Goal: Task Accomplishment & Management: Manage account settings

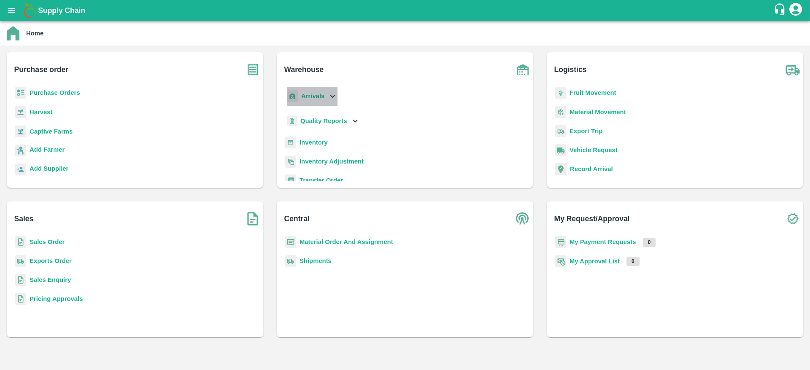
click at [321, 93] on b "Arrivals" at bounding box center [312, 96] width 23 height 7
click at [321, 135] on span "DC Arrivals" at bounding box center [323, 134] width 31 height 9
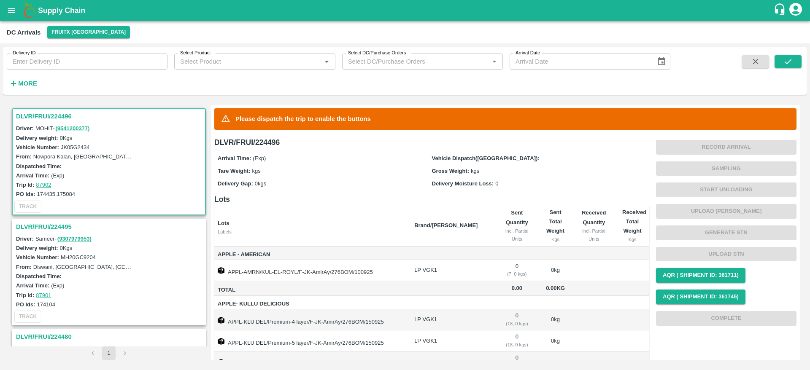
click at [49, 118] on h3 "DLVR/FRUI/224496" at bounding box center [110, 116] width 188 height 11
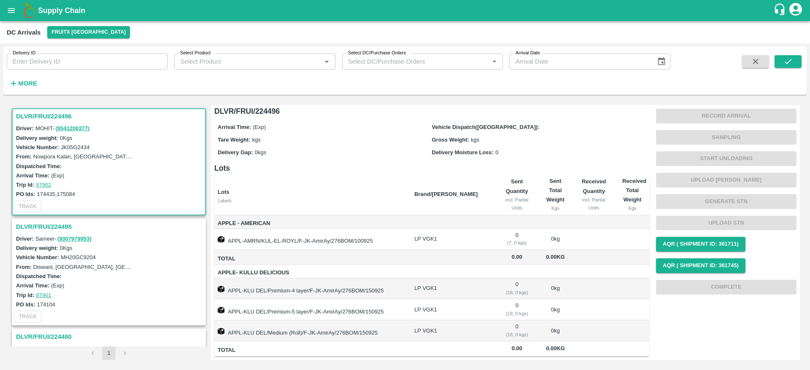
click at [48, 229] on h3 "DLVR/FRUI/224495" at bounding box center [110, 226] width 188 height 11
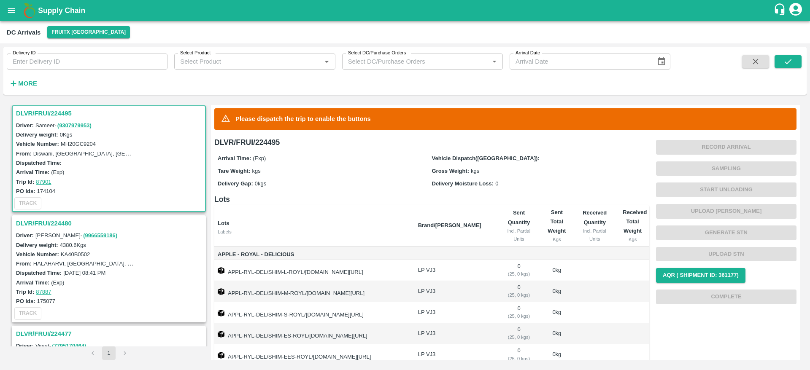
scroll to position [66, 0]
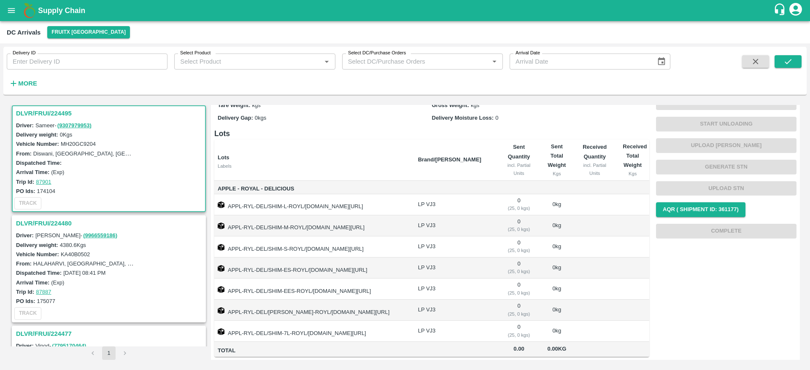
click at [49, 225] on h3 "DLVR/FRUI/224480" at bounding box center [110, 223] width 188 height 11
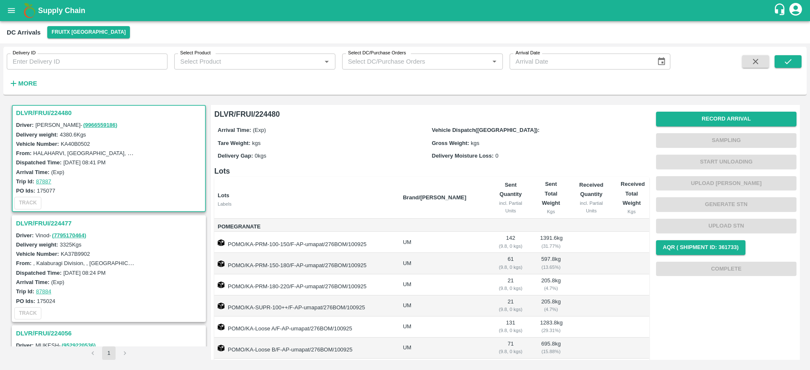
scroll to position [27, 0]
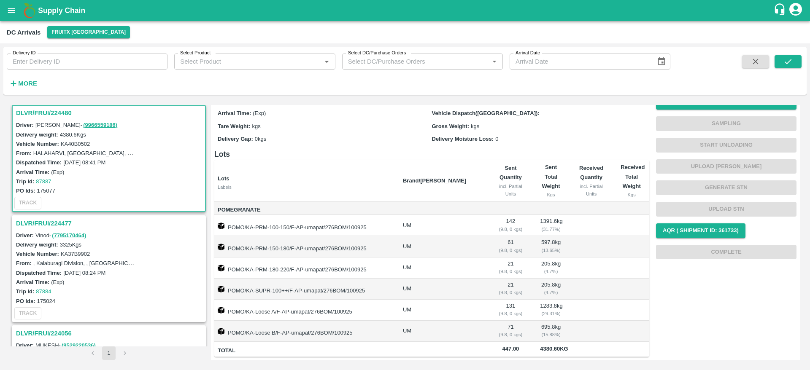
click at [46, 221] on h3 "DLVR/FRUI/224477" at bounding box center [110, 223] width 188 height 11
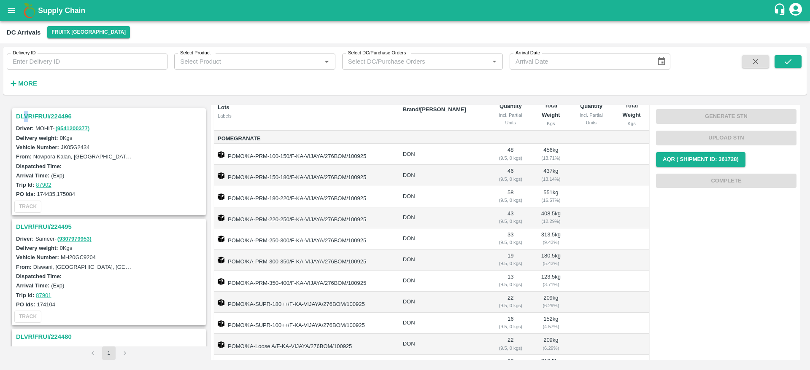
drag, startPoint x: 24, startPoint y: 108, endPoint x: 27, endPoint y: 115, distance: 8.0
click at [27, 115] on div "DLVR/FRUI/224496 Driver: MOHIT - ( 9541200377 ) Delivery weight: 0 Kgs Vehicle …" at bounding box center [108, 226] width 197 height 242
click at [27, 115] on h3 "DLVR/FRUI/224496" at bounding box center [110, 116] width 188 height 11
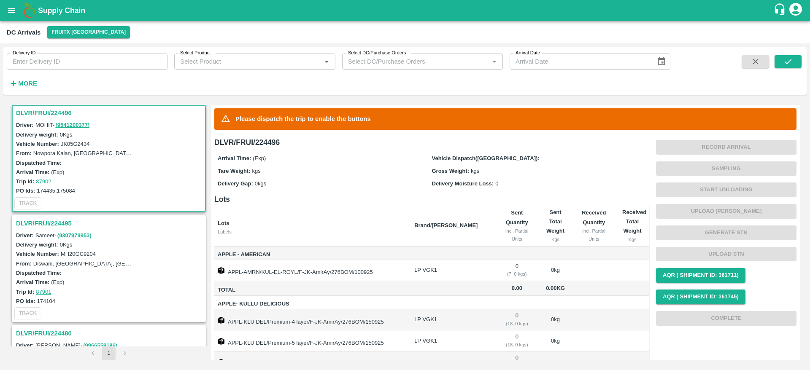
scroll to position [31, 0]
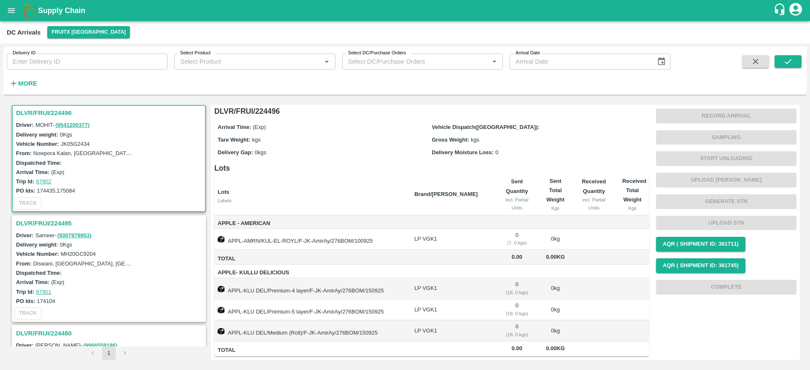
click at [42, 222] on h3 "DLVR/FRUI/224495" at bounding box center [110, 223] width 188 height 11
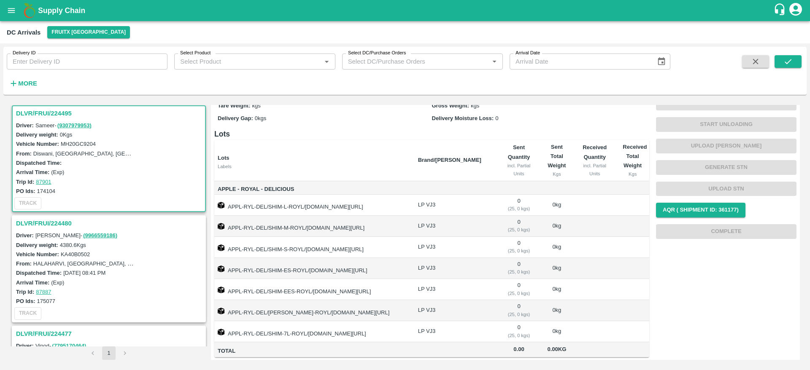
scroll to position [66, 0]
click at [46, 221] on h3 "DLVR/FRUI/224480" at bounding box center [110, 223] width 188 height 11
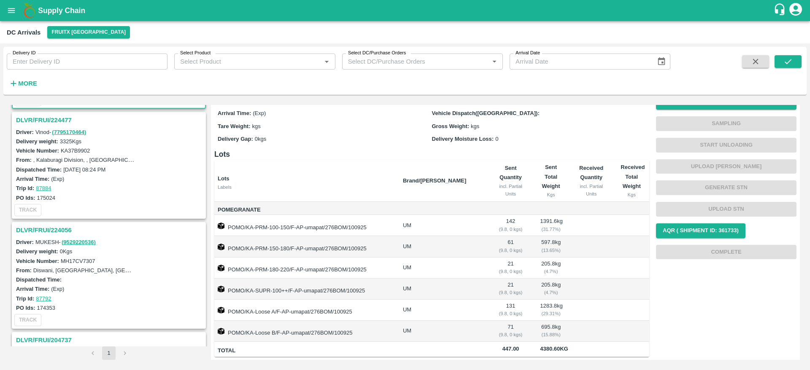
scroll to position [423, 0]
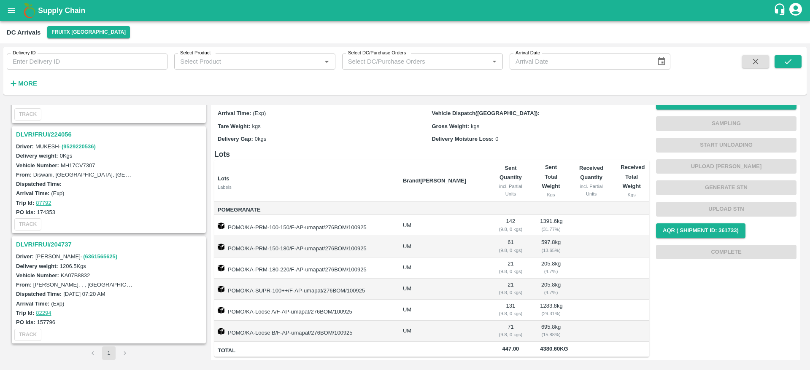
click at [40, 139] on h3 "DLVR/FRUI/224056" at bounding box center [110, 134] width 188 height 11
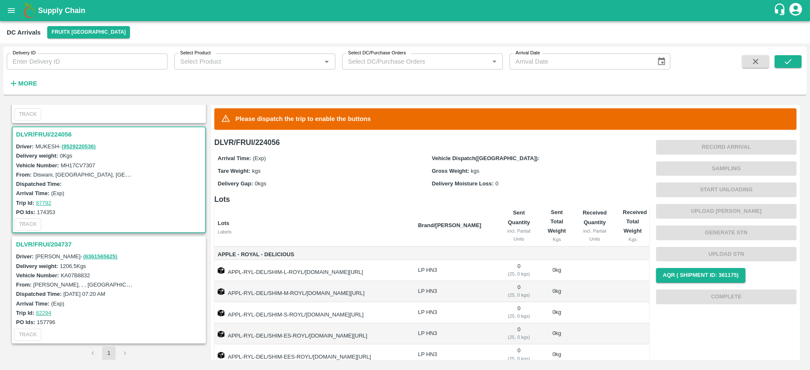
scroll to position [66, 0]
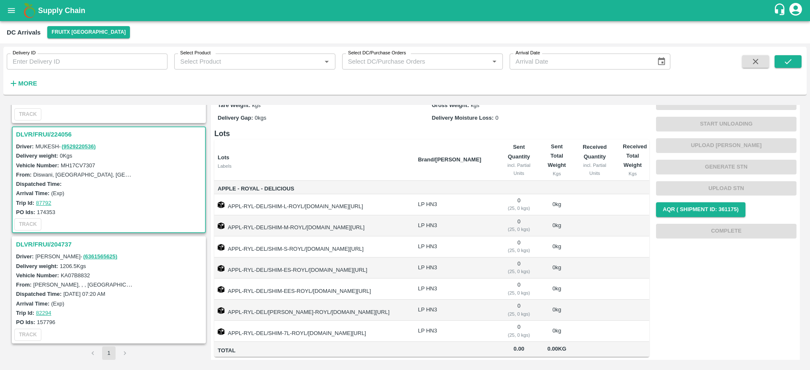
click at [42, 244] on h3 "DLVR/FRUI/204737" at bounding box center [110, 244] width 188 height 11
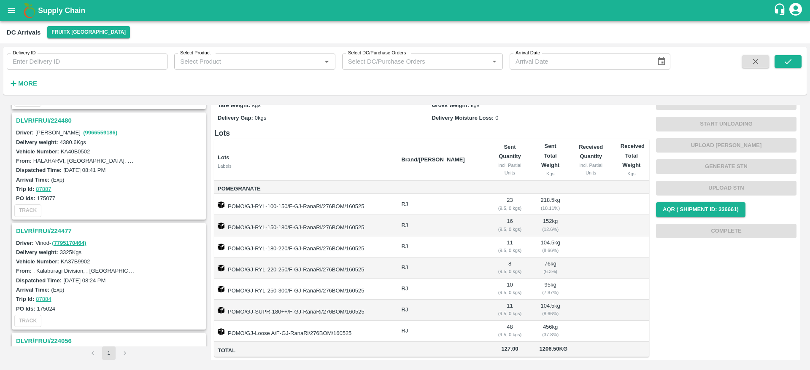
scroll to position [215, 0]
click at [24, 233] on h3 "DLVR/FRUI/224477" at bounding box center [110, 231] width 188 height 11
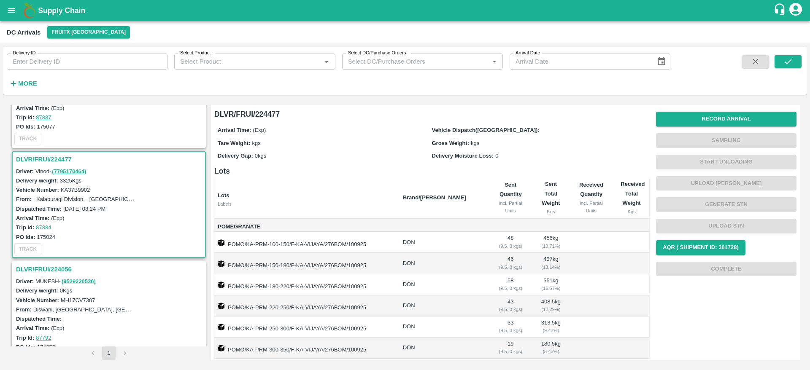
click at [37, 159] on h3 "DLVR/FRUI/224477" at bounding box center [110, 159] width 188 height 11
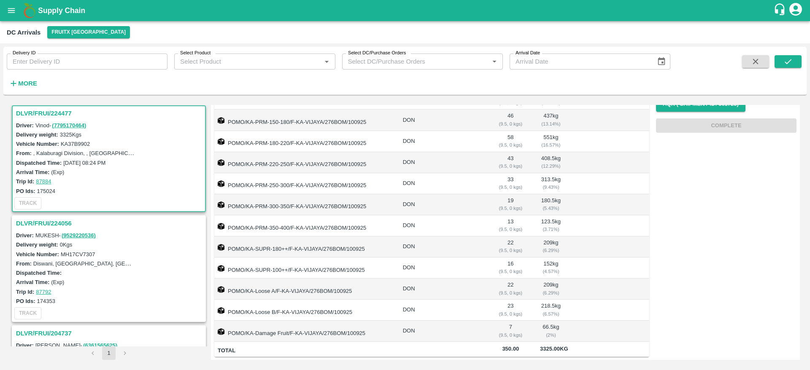
click at [39, 112] on h3 "DLVR/FRUI/224477" at bounding box center [110, 113] width 188 height 11
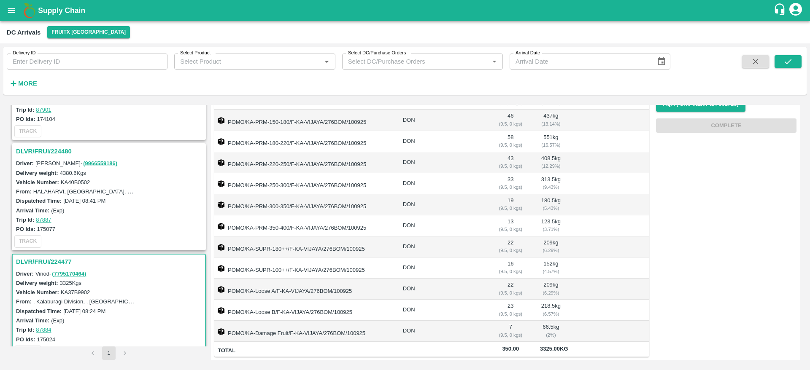
scroll to position [185, 0]
click at [43, 150] on h3 "DLVR/FRUI/224480" at bounding box center [110, 152] width 188 height 11
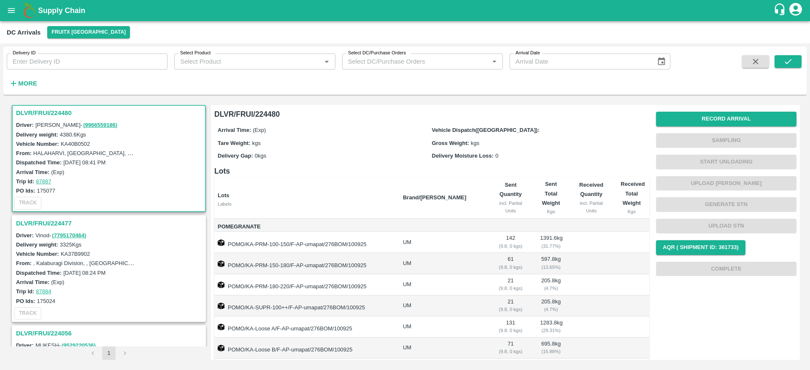
click at [38, 113] on h3 "DLVR/FRUI/224480" at bounding box center [110, 113] width 188 height 11
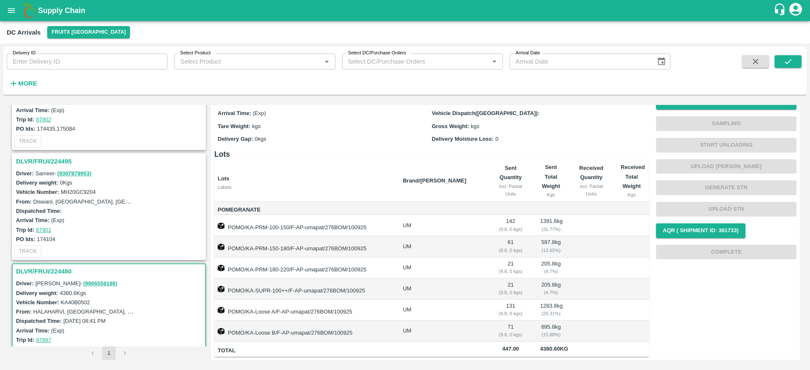
scroll to position [65, 0]
click at [47, 165] on h3 "DLVR/FRUI/224495" at bounding box center [110, 162] width 188 height 11
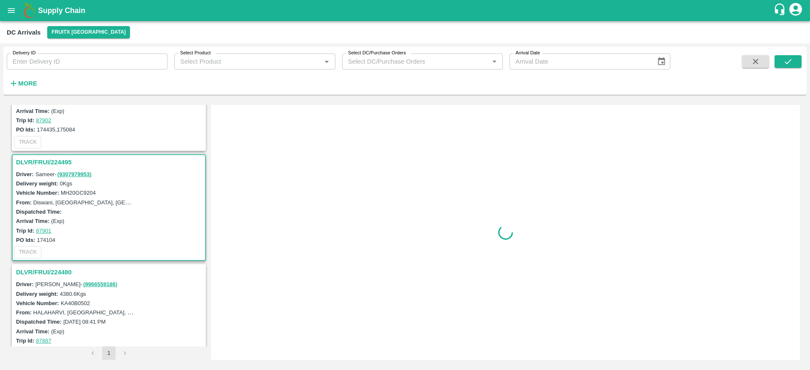
scroll to position [113, 0]
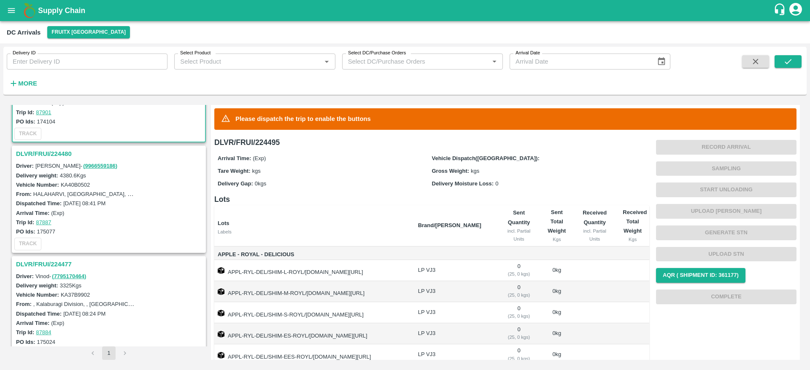
click at [42, 263] on h3 "DLVR/FRUI/224477" at bounding box center [110, 264] width 188 height 11
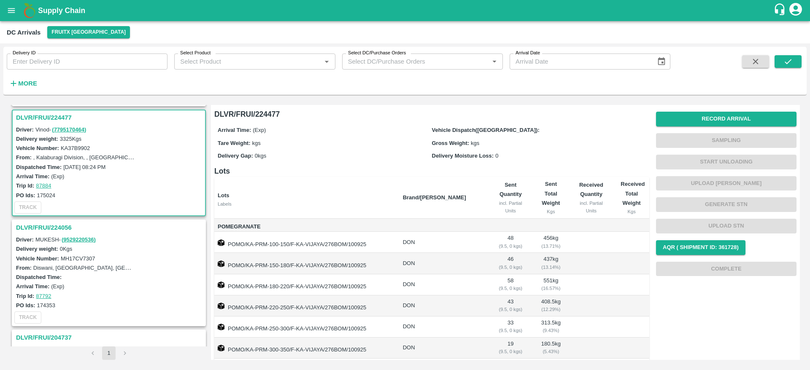
scroll to position [334, 0]
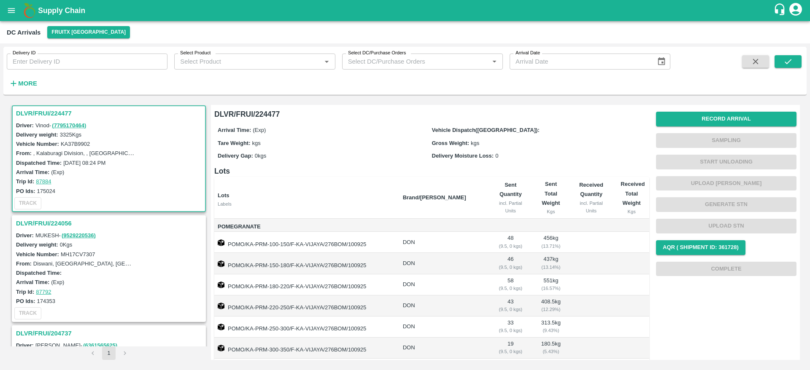
click at [34, 113] on h3 "DLVR/FRUI/224477" at bounding box center [110, 113] width 188 height 11
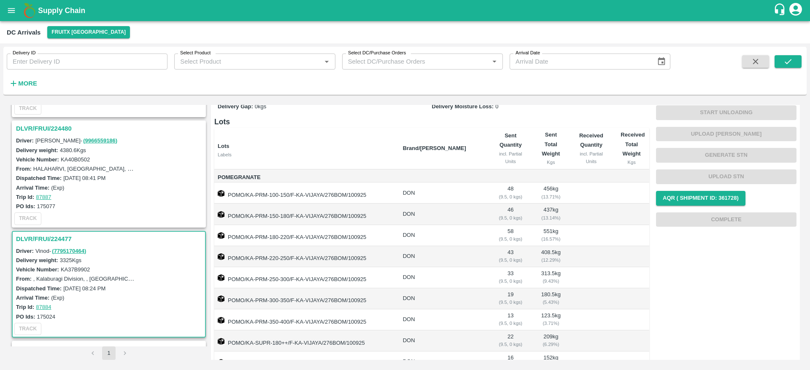
scroll to position [207, 0]
click at [43, 132] on h3 "DLVR/FRUI/224480" at bounding box center [110, 129] width 188 height 11
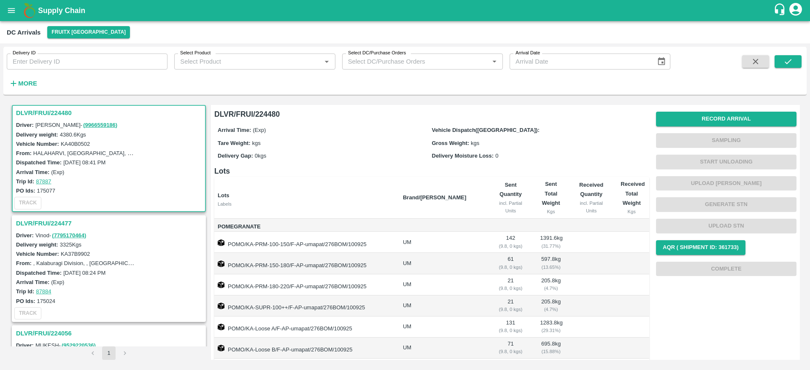
scroll to position [27, 0]
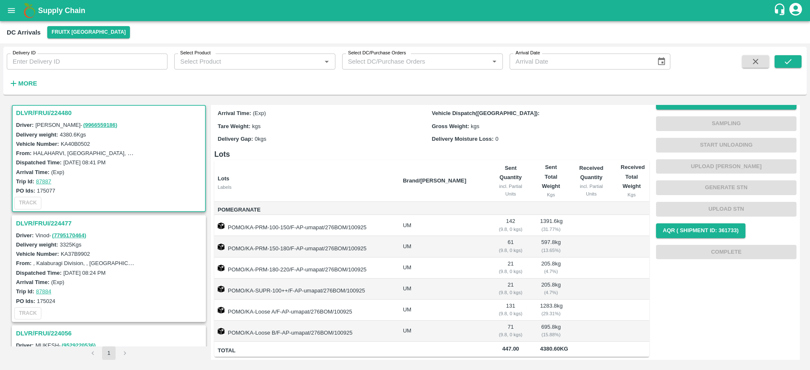
click at [26, 114] on h3 "DLVR/FRUI/224480" at bounding box center [110, 113] width 188 height 11
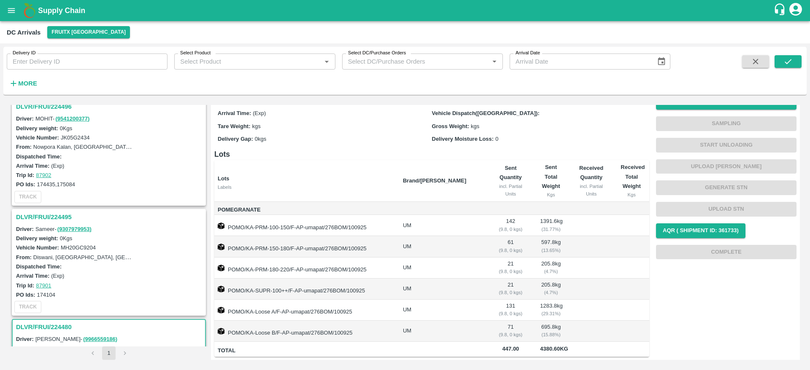
scroll to position [0, 0]
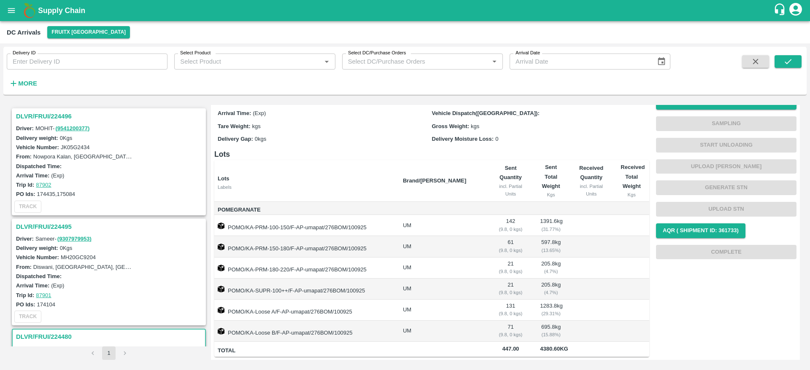
click at [52, 114] on h3 "DLVR/FRUI/224496" at bounding box center [110, 116] width 188 height 11
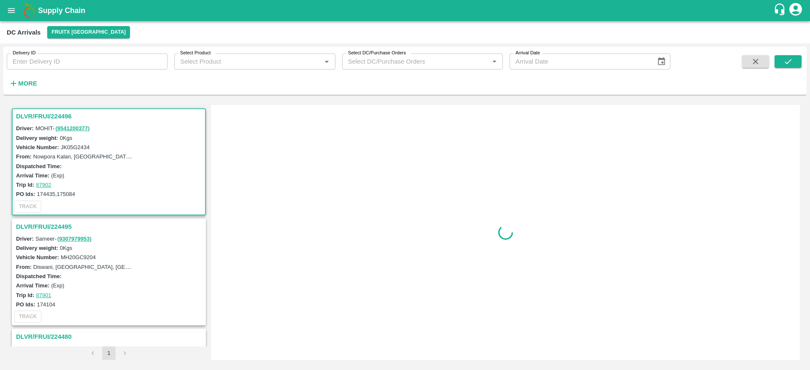
scroll to position [3, 0]
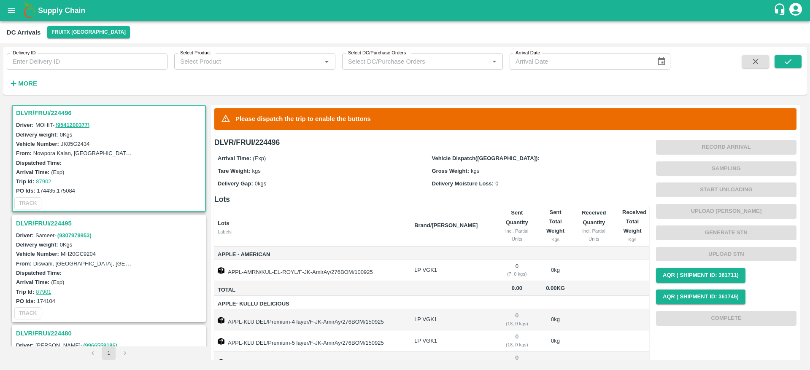
click at [44, 221] on h3 "DLVR/FRUI/224495" at bounding box center [110, 223] width 188 height 11
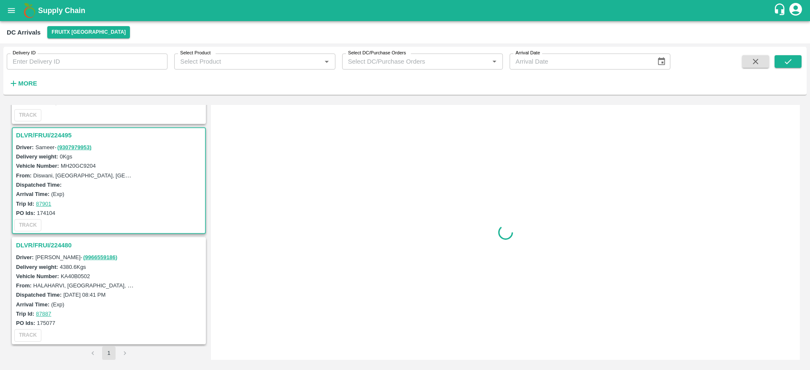
scroll to position [113, 0]
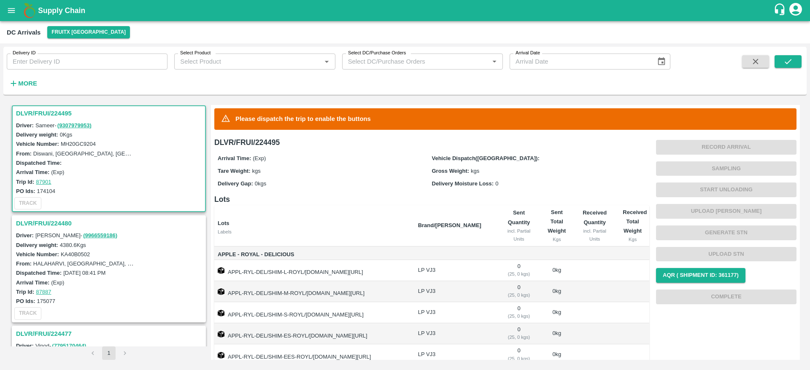
click at [41, 223] on h3 "DLVR/FRUI/224480" at bounding box center [110, 223] width 188 height 11
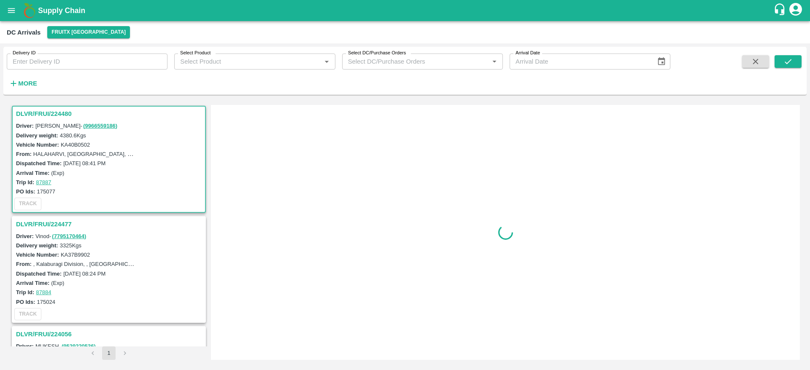
scroll to position [224, 0]
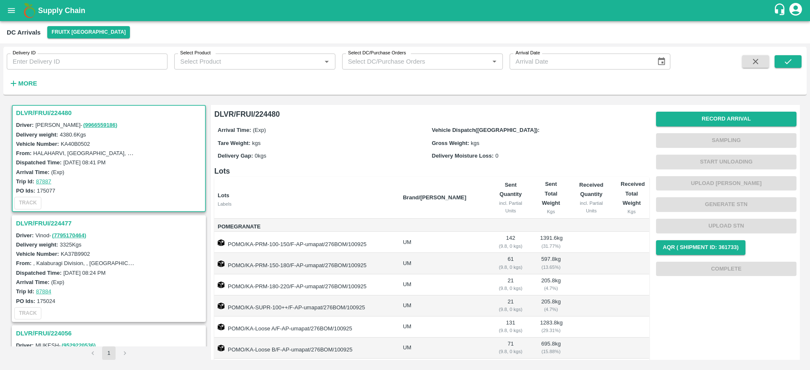
click at [35, 113] on h3 "DLVR/FRUI/224480" at bounding box center [110, 113] width 188 height 11
click at [41, 113] on h3 "DLVR/FRUI/224480" at bounding box center [110, 113] width 188 height 11
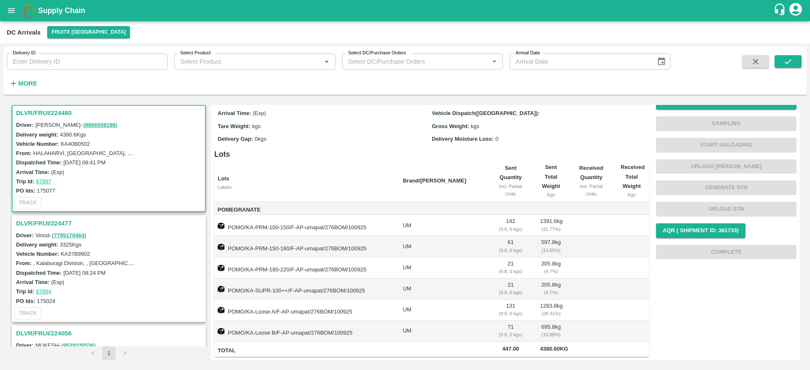
scroll to position [0, 0]
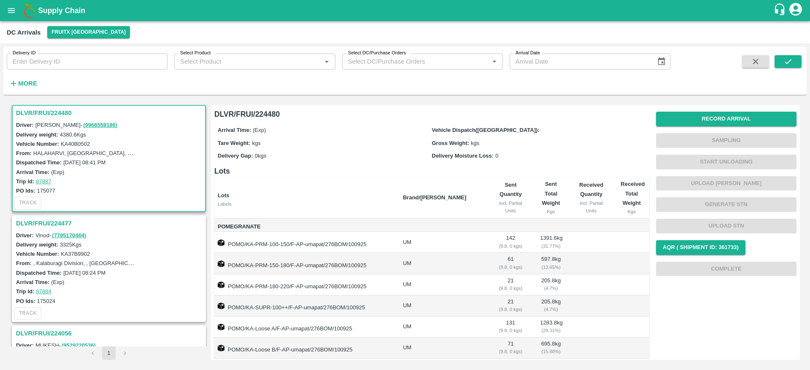
click at [52, 112] on h3 "DLVR/FRUI/224480" at bounding box center [110, 113] width 188 height 11
click at [719, 125] on button "Record Arrival" at bounding box center [726, 119] width 140 height 15
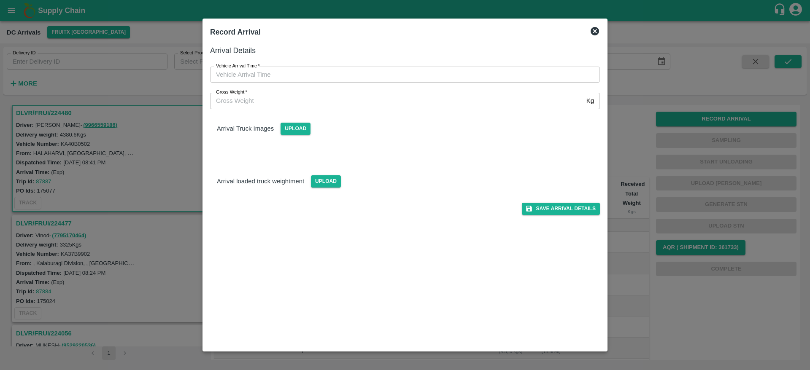
type input "DD/MM/YYYY hh:mm aa"
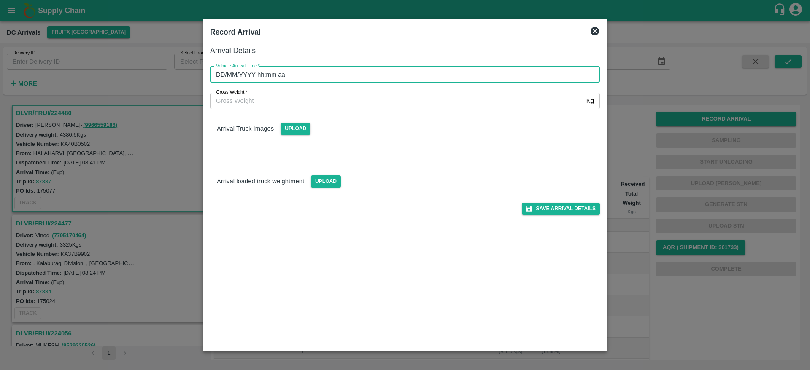
click at [455, 79] on input "DD/MM/YYYY hh:mm aa" at bounding box center [402, 75] width 384 height 16
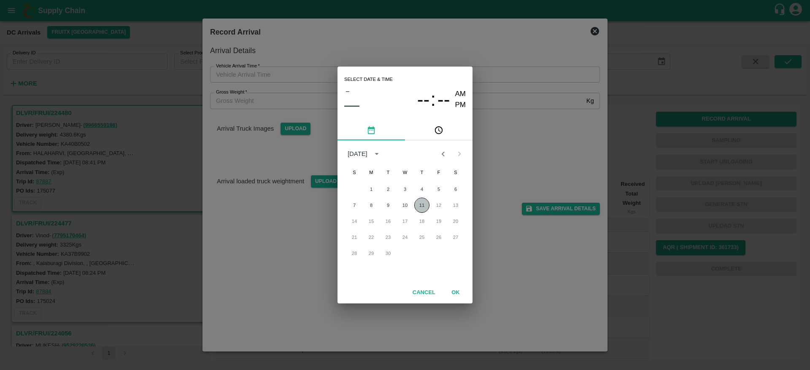
click at [418, 207] on button "11" at bounding box center [421, 205] width 15 height 15
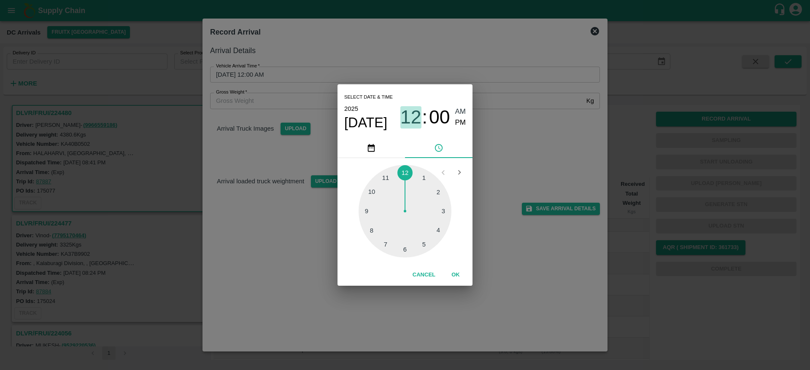
click at [419, 118] on span "12" at bounding box center [410, 117] width 21 height 22
click at [440, 230] on div at bounding box center [404, 211] width 93 height 93
type input "[DATE] 04:00 AM"
click at [455, 274] on button "OK" at bounding box center [455, 275] width 27 height 15
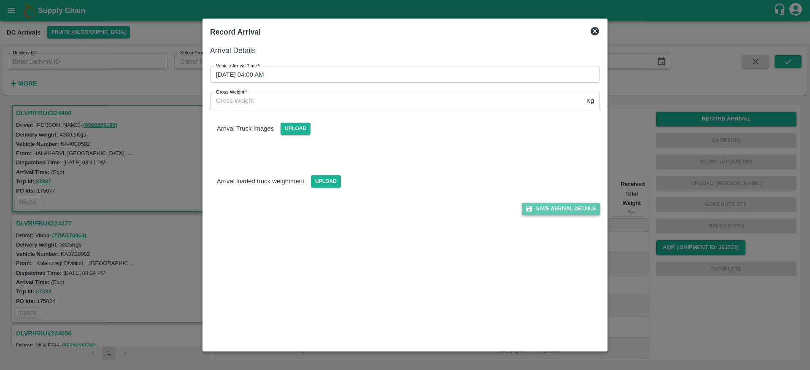
click at [560, 207] on button "Save Arrival Details" at bounding box center [561, 209] width 78 height 12
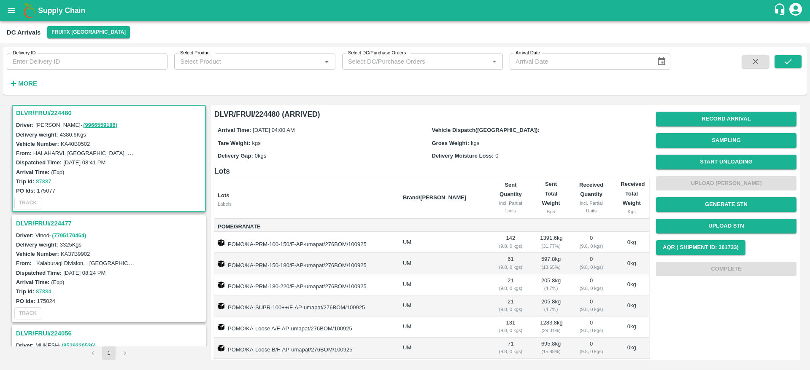
click at [47, 112] on h3 "DLVR/FRUI/224480" at bounding box center [110, 113] width 188 height 11
click at [719, 150] on div "Record Arrival Sampling Start Unloading Upload Tare Weight Generate STN Upload …" at bounding box center [726, 193] width 140 height 171
click at [719, 161] on button "Start Unloading" at bounding box center [726, 162] width 140 height 15
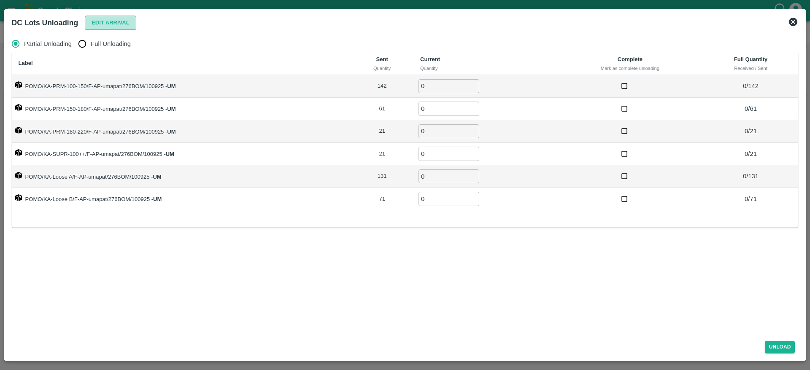
click at [113, 20] on button "Edit Arrival" at bounding box center [110, 23] width 51 height 15
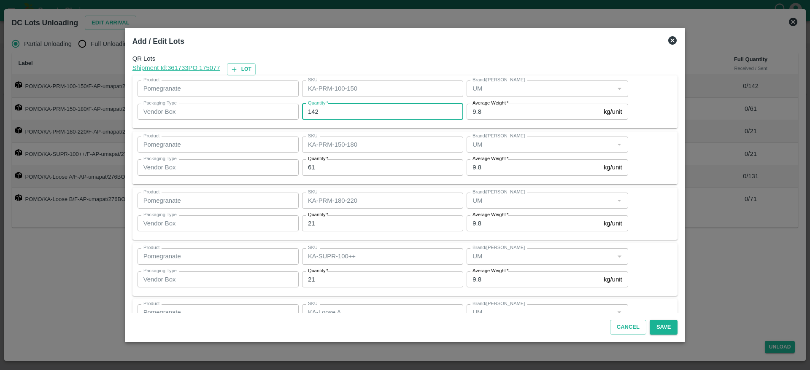
click at [357, 115] on input "142" at bounding box center [382, 112] width 161 height 16
type input "1"
type input "141"
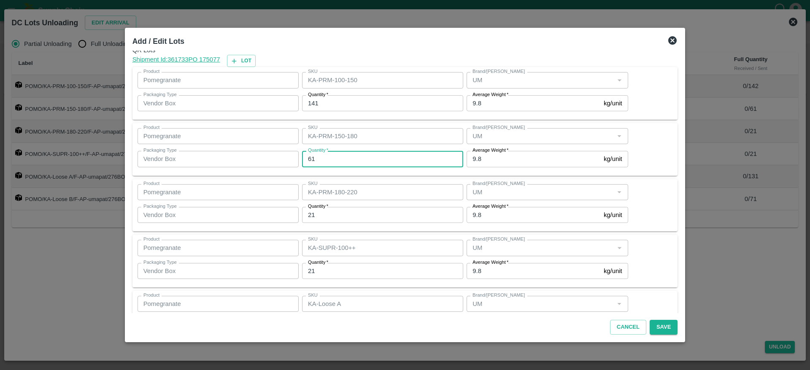
scroll to position [9, 0]
type input "60"
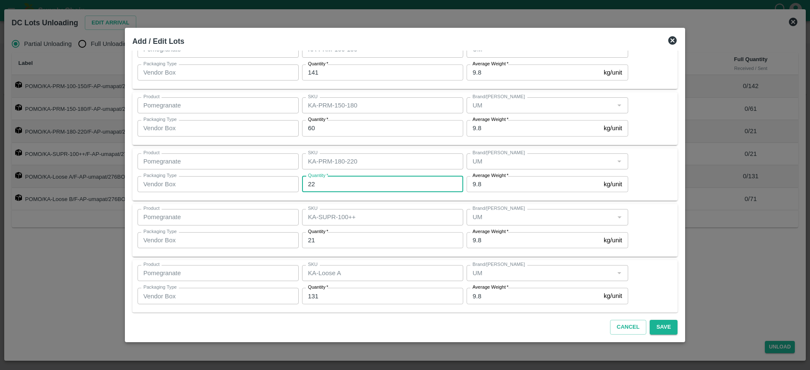
scroll to position [0, 0]
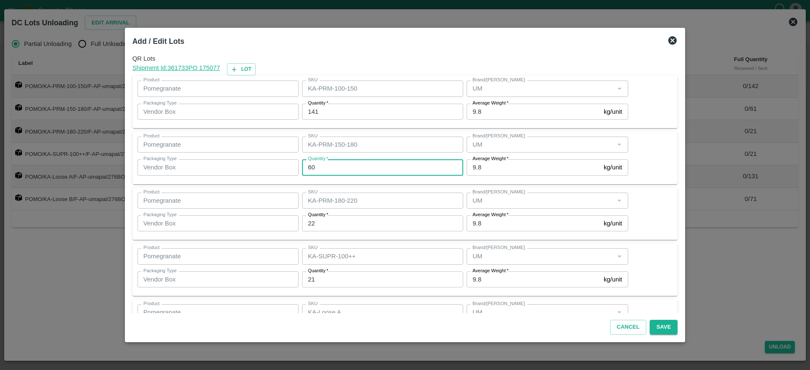
click at [373, 164] on input "60" at bounding box center [382, 167] width 161 height 16
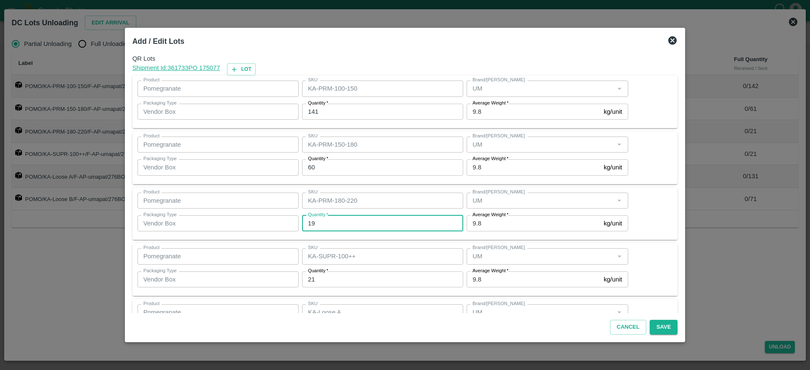
type input "19"
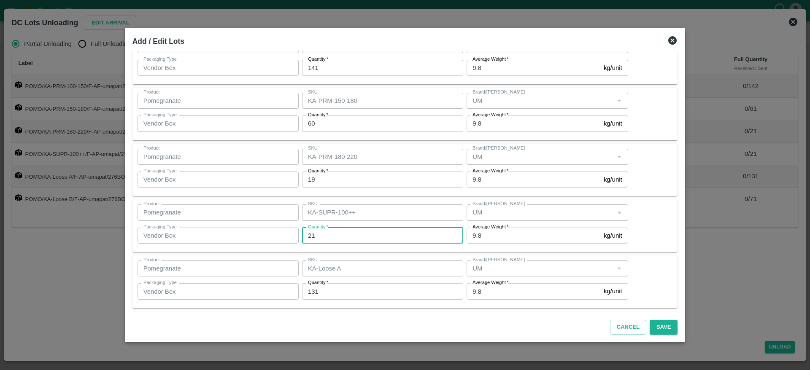
scroll to position [44, 0]
type input "23"
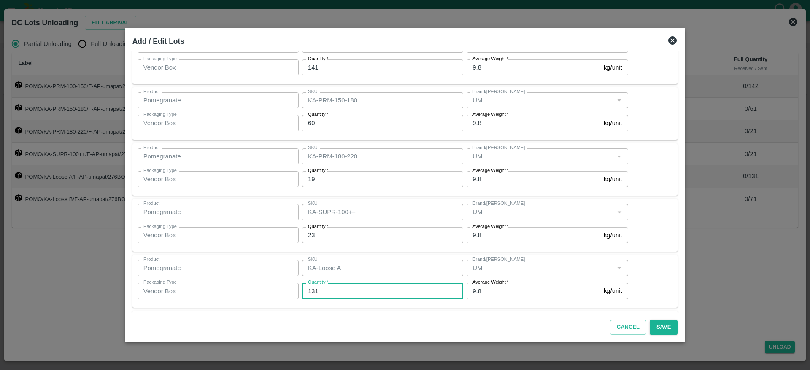
scroll to position [101, 0]
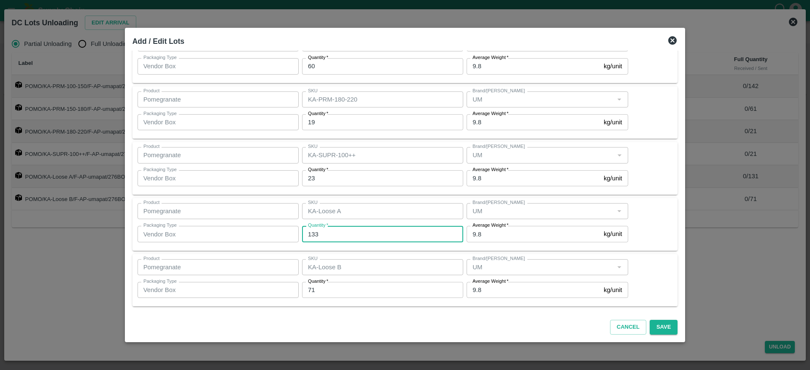
type input "133"
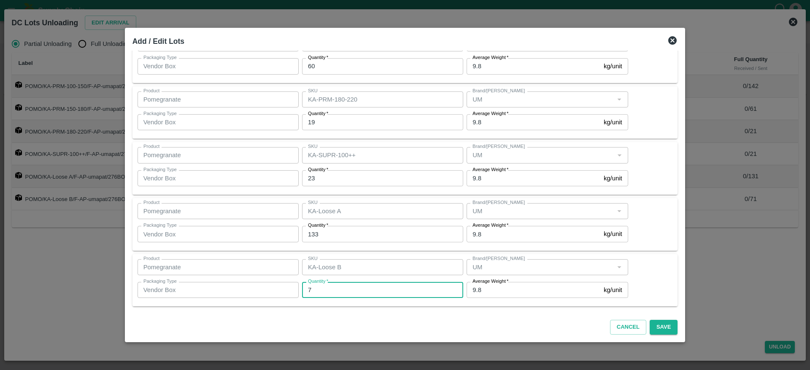
type input "71"
click at [656, 214] on div "Product Pomegranate Product SKU KA-Loose A SKU Brand/Marka Brand/Marka Packagin…" at bounding box center [404, 224] width 535 height 43
click at [656, 331] on button "Save" at bounding box center [663, 327] width 28 height 15
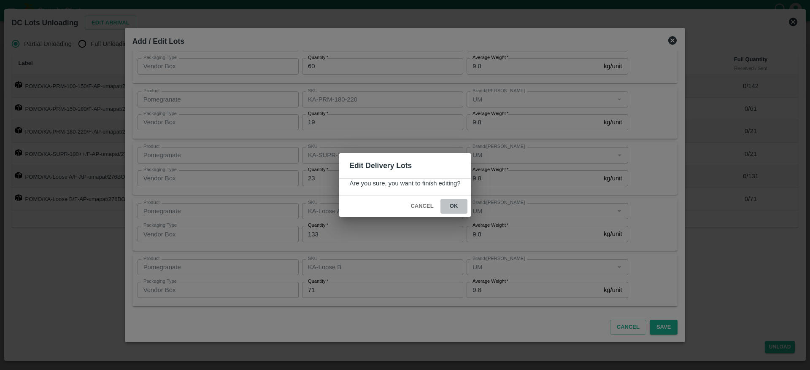
click at [449, 203] on button "ok" at bounding box center [453, 206] width 27 height 15
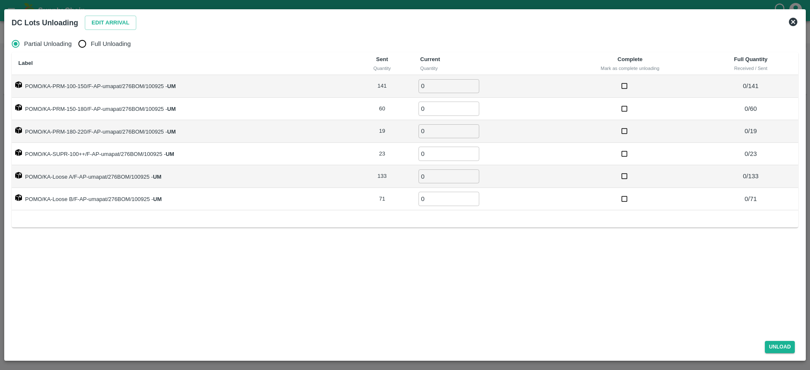
click at [110, 40] on span "Full Unloading" at bounding box center [111, 43] width 40 height 9
click at [91, 40] on input "Full Unloading" at bounding box center [82, 43] width 17 height 17
radio input "true"
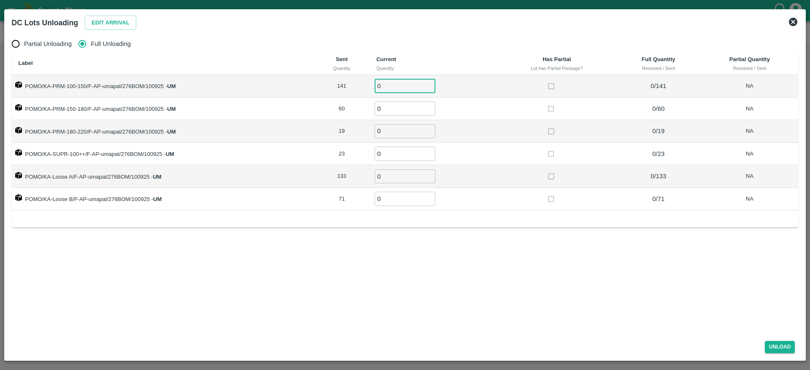
click at [393, 85] on input "0" at bounding box center [404, 86] width 61 height 14
type input "141"
type input "60"
type input "19"
type input "23"
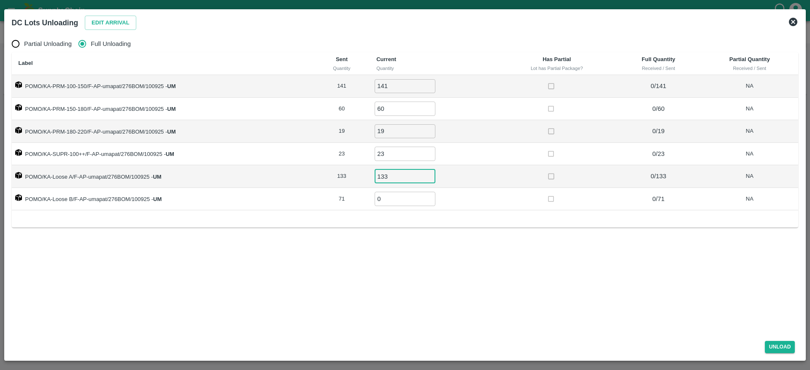
type input "133"
type input "71"
click at [774, 346] on button "Unload" at bounding box center [779, 347] width 30 height 12
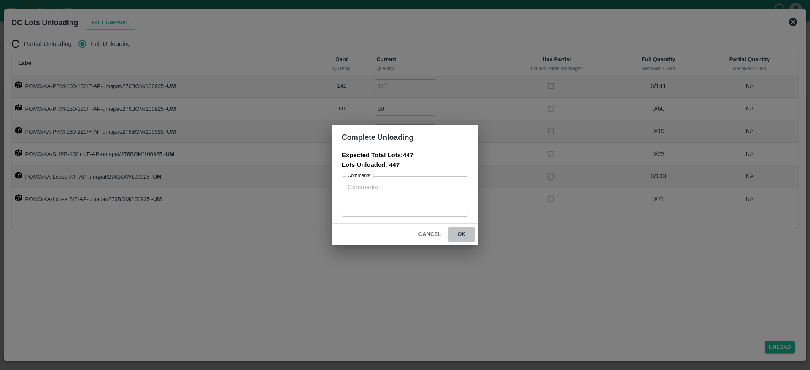
click at [464, 238] on button "ok" at bounding box center [461, 234] width 27 height 15
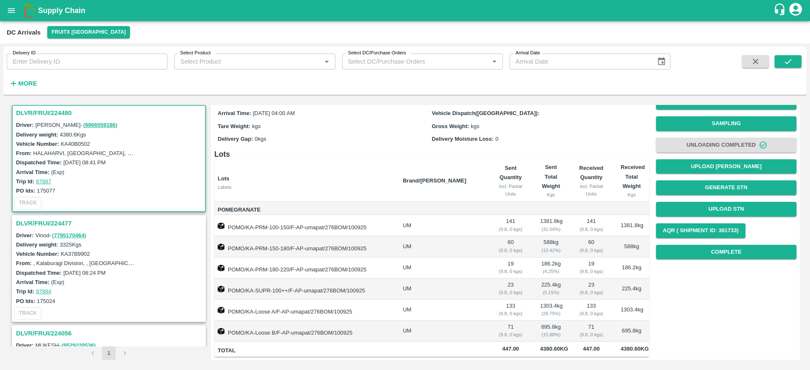
scroll to position [0, 0]
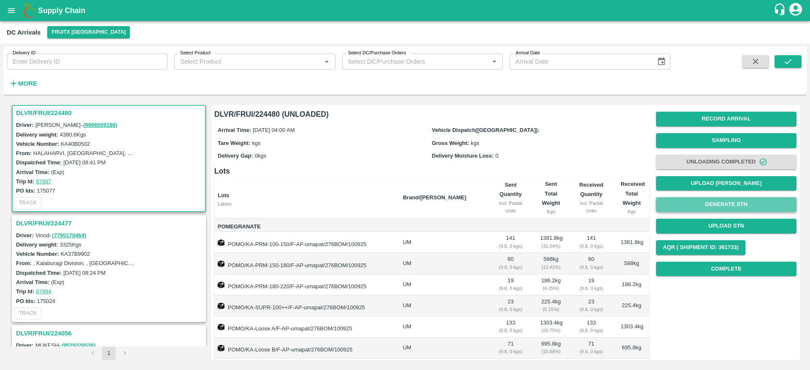
click at [739, 210] on button "Generate STN" at bounding box center [726, 204] width 140 height 15
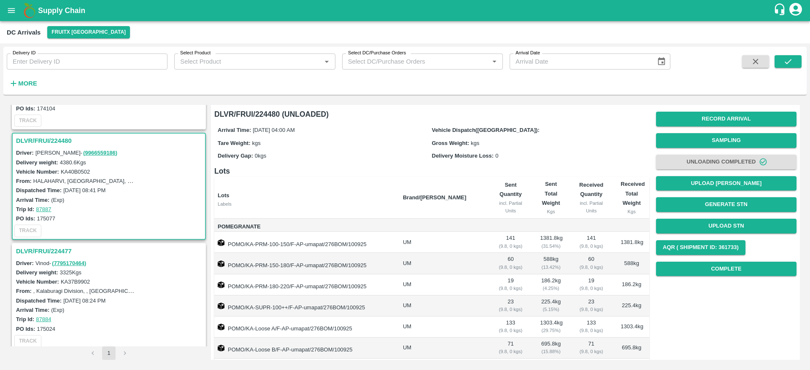
scroll to position [198, 0]
click at [30, 248] on h3 "DLVR/FRUI/224477" at bounding box center [110, 249] width 188 height 11
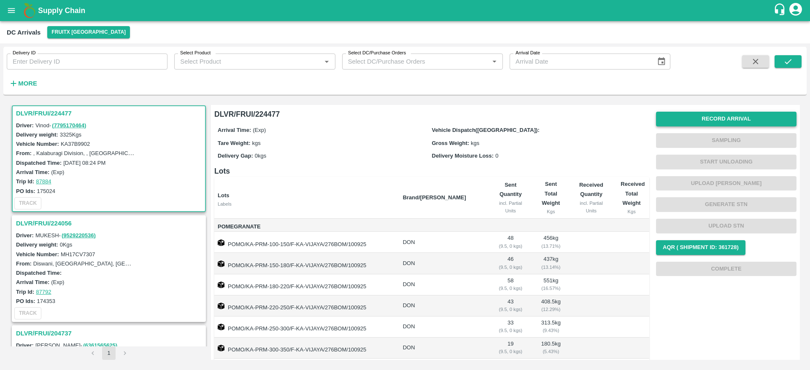
click at [693, 125] on button "Record Arrival" at bounding box center [726, 119] width 140 height 15
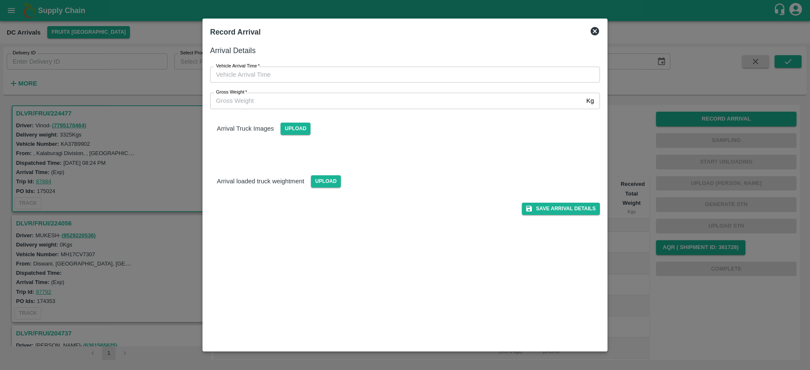
type input "DD/MM/YYYY hh:mm aa"
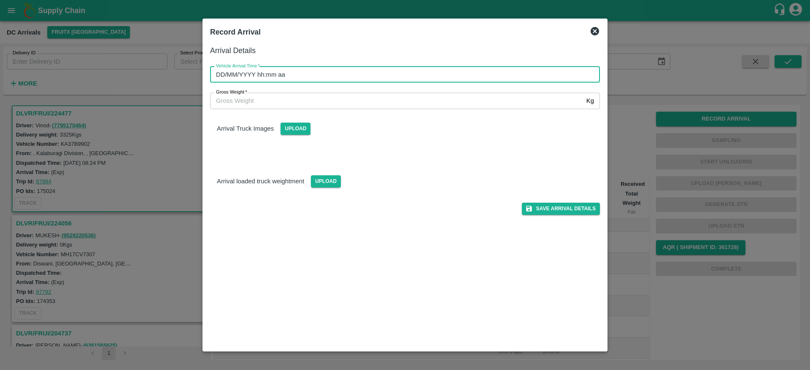
click at [375, 74] on input "DD/MM/YYYY hh:mm aa" at bounding box center [402, 75] width 384 height 16
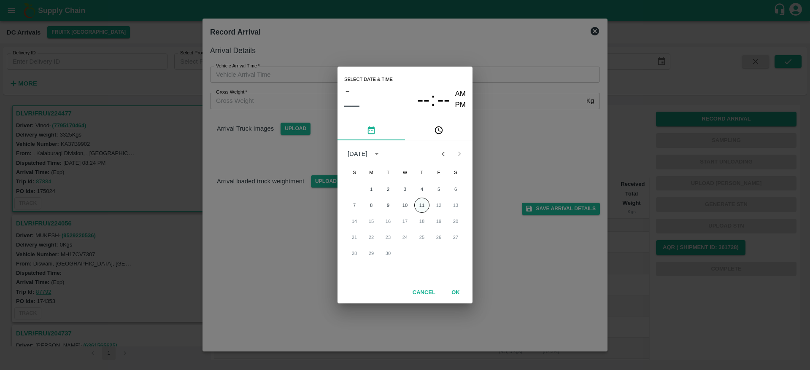
click at [419, 207] on button "11" at bounding box center [421, 205] width 15 height 15
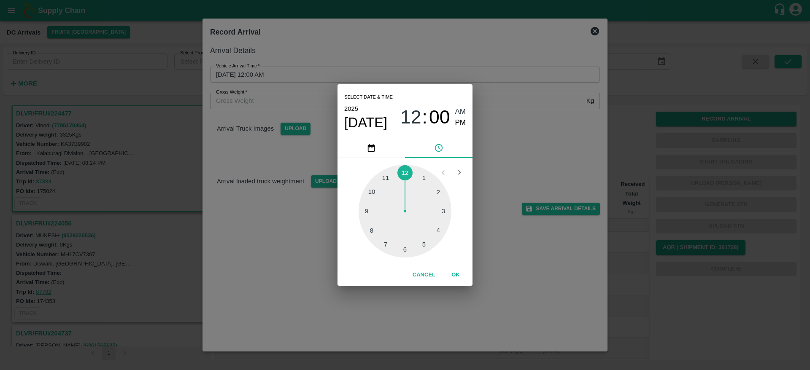
click at [444, 212] on div at bounding box center [404, 211] width 93 height 93
click at [405, 249] on div at bounding box center [404, 211] width 93 height 93
type input "[DATE] 03:30 AM"
click at [456, 273] on button "OK" at bounding box center [455, 275] width 27 height 15
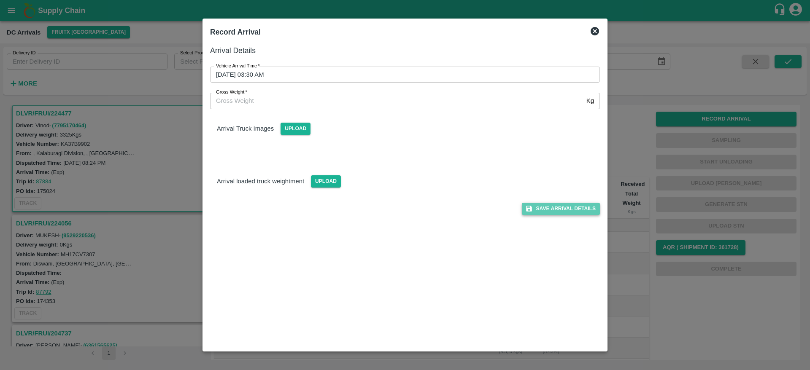
click at [552, 210] on button "Save Arrival Details" at bounding box center [561, 209] width 78 height 12
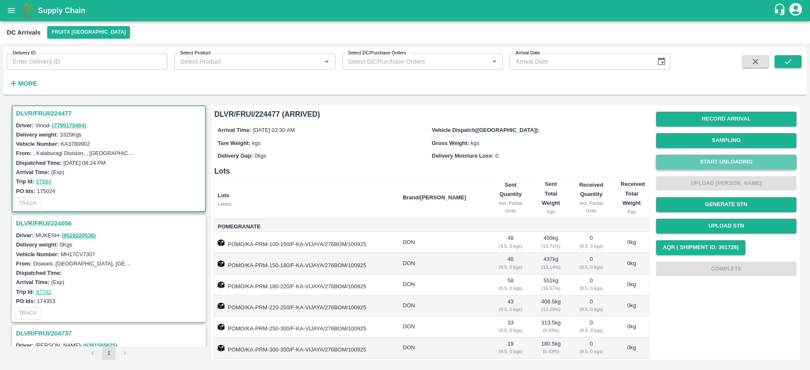
click at [719, 164] on button "Start Unloading" at bounding box center [726, 162] width 140 height 15
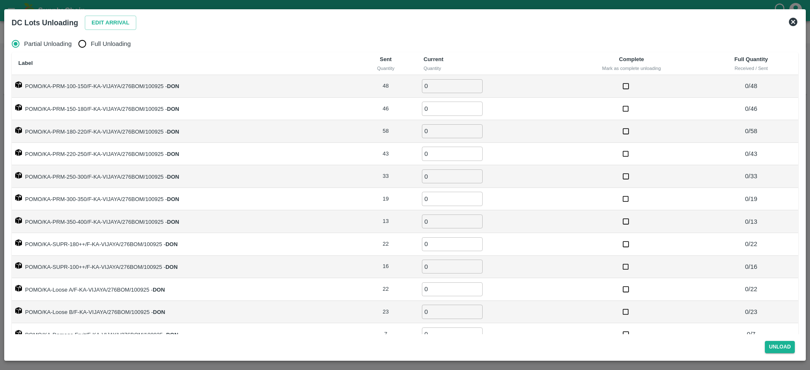
click at [102, 14] on div "Edit Arrival" at bounding box center [108, 21] width 55 height 18
click at [104, 21] on button "Edit Arrival" at bounding box center [110, 23] width 51 height 15
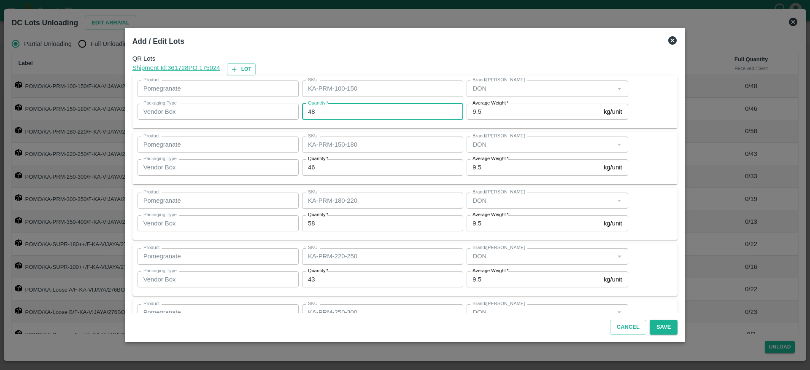
click at [366, 107] on input "48" at bounding box center [382, 112] width 161 height 16
type input "4"
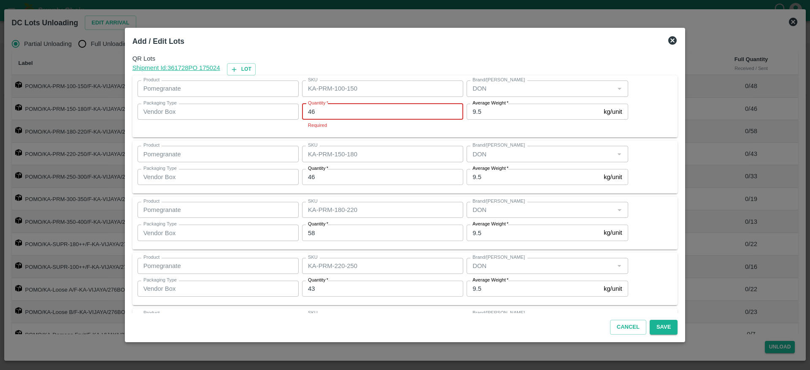
type input "46"
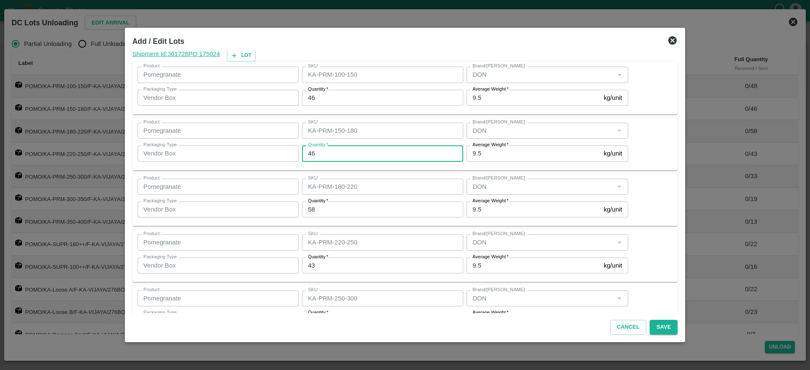
scroll to position [15, 0]
type input "48"
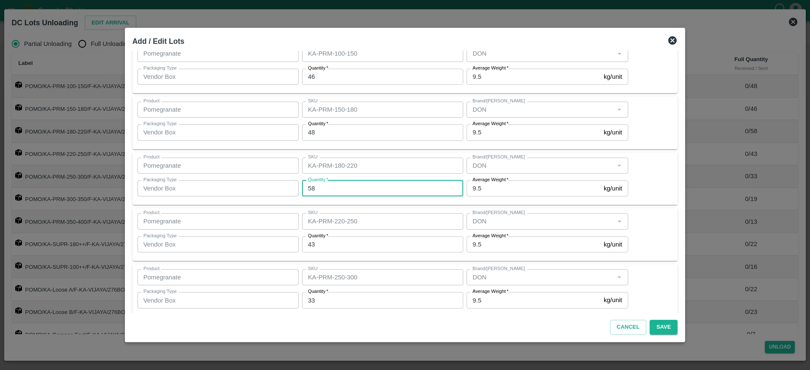
scroll to position [44, 0]
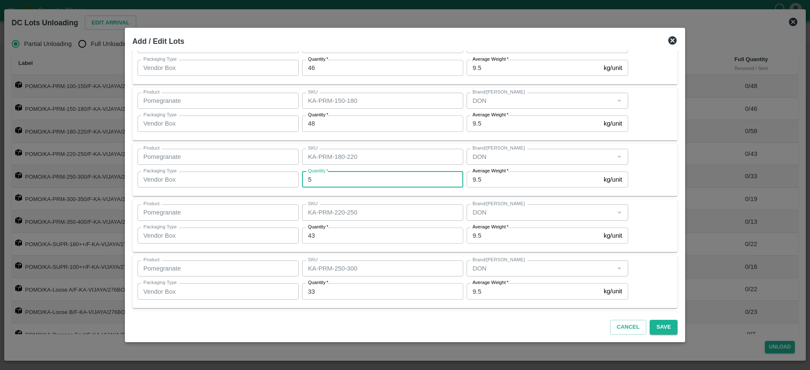
type input "58"
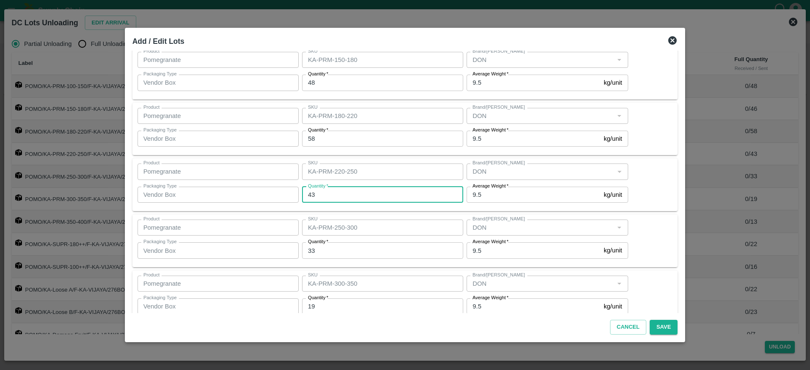
scroll to position [86, 0]
click at [329, 193] on input "43" at bounding box center [382, 194] width 161 height 16
type input "4"
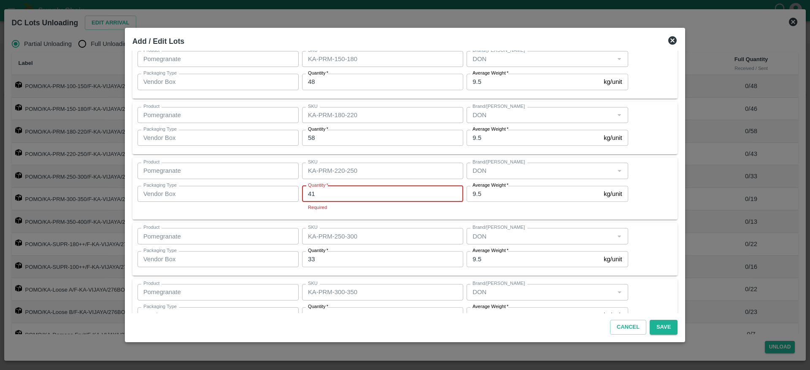
type input "41"
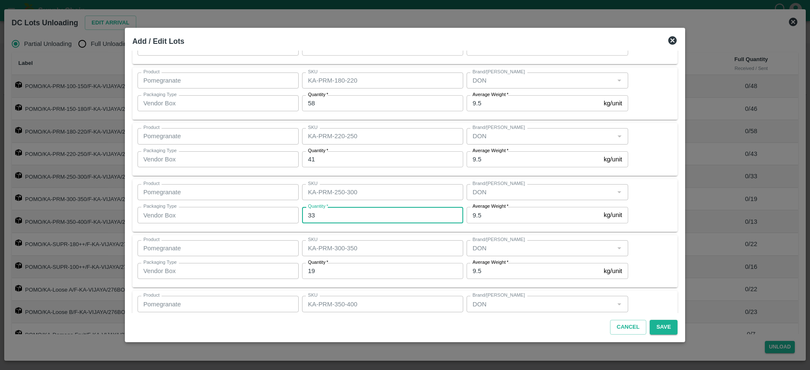
scroll to position [121, 0]
type input "33"
type input "20"
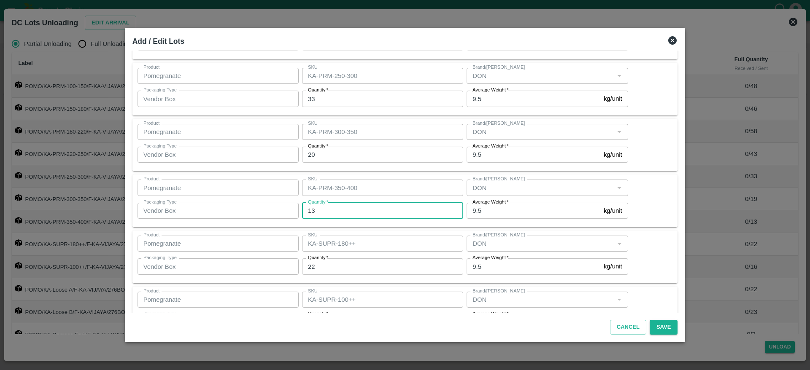
scroll to position [238, 0]
type input "9"
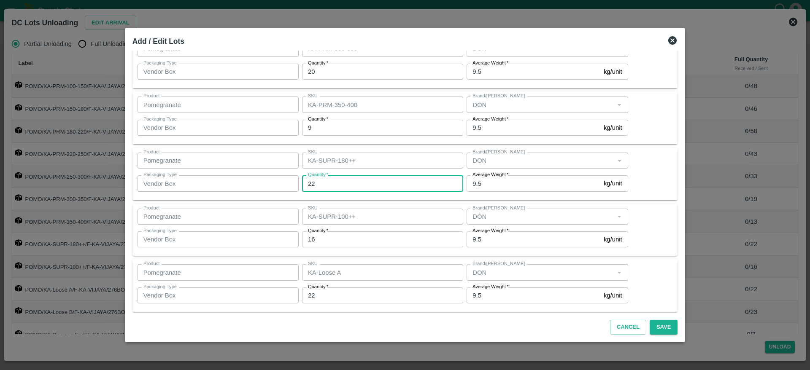
scroll to position [320, 0]
type input "26"
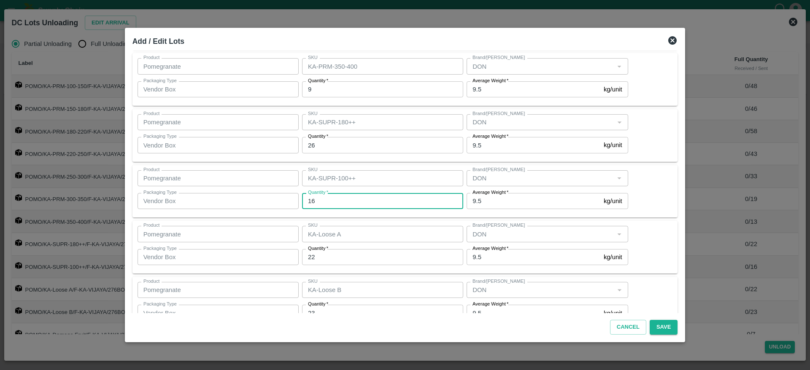
scroll to position [359, 0]
type input "15"
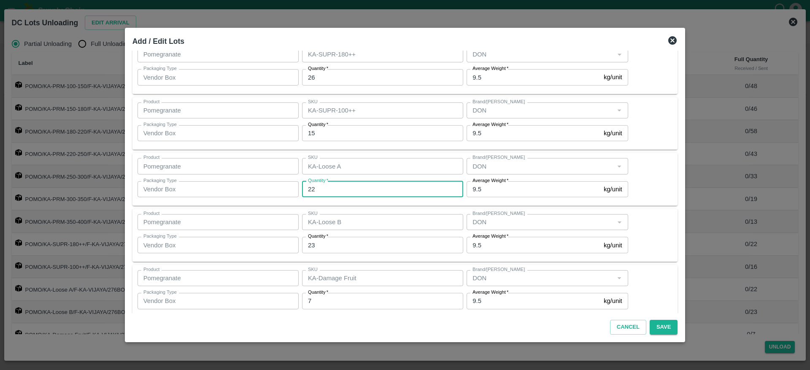
scroll to position [428, 0]
type input "29"
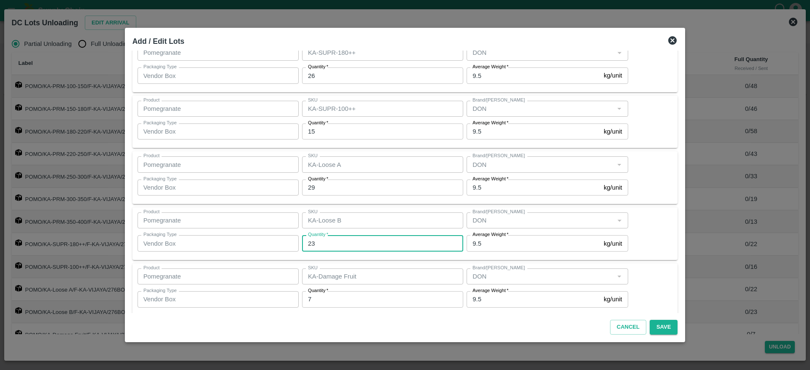
scroll to position [437, 0]
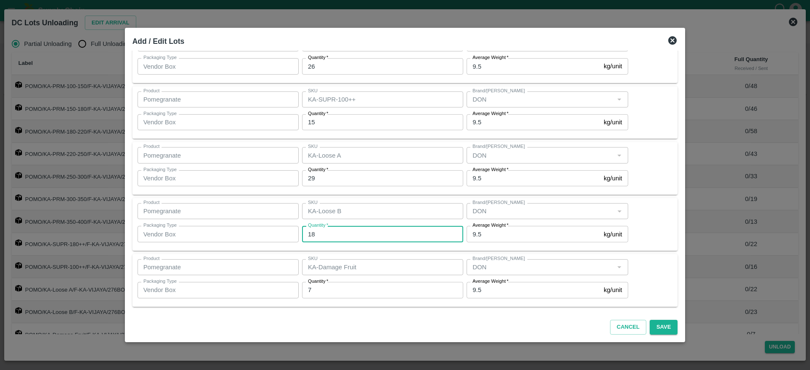
type input "18"
click at [667, 326] on button "Save" at bounding box center [663, 327] width 28 height 15
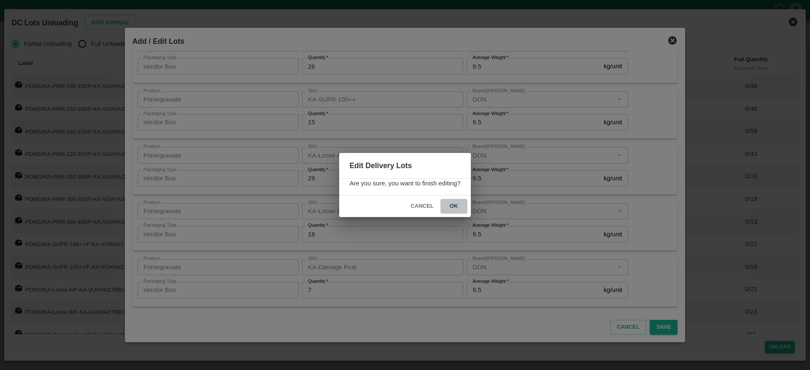
click at [455, 199] on button "ok" at bounding box center [453, 206] width 27 height 15
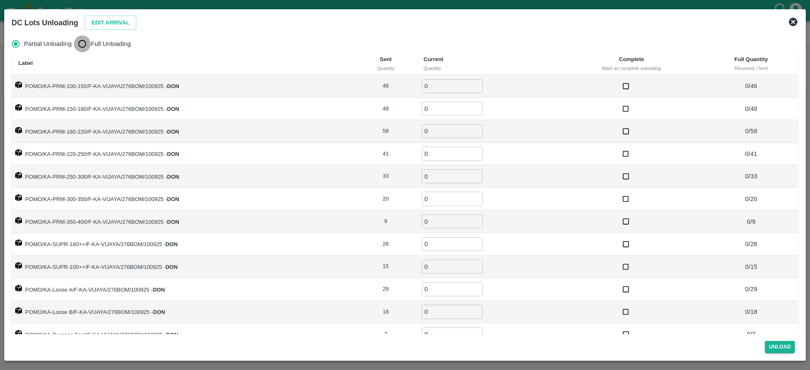
click at [86, 44] on input "Full Unloading" at bounding box center [82, 43] width 17 height 17
radio input "true"
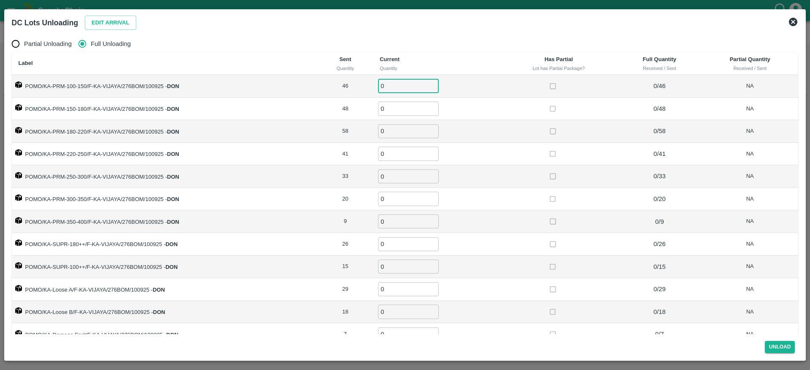
click at [398, 83] on input "0" at bounding box center [408, 86] width 61 height 14
type input "46"
type input "48"
type input "58"
type input "41"
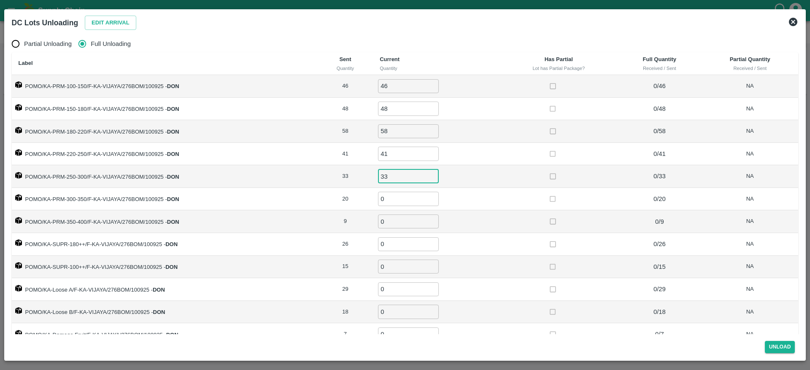
type input "33"
type input "20"
type input "9"
type input "26"
type input "15"
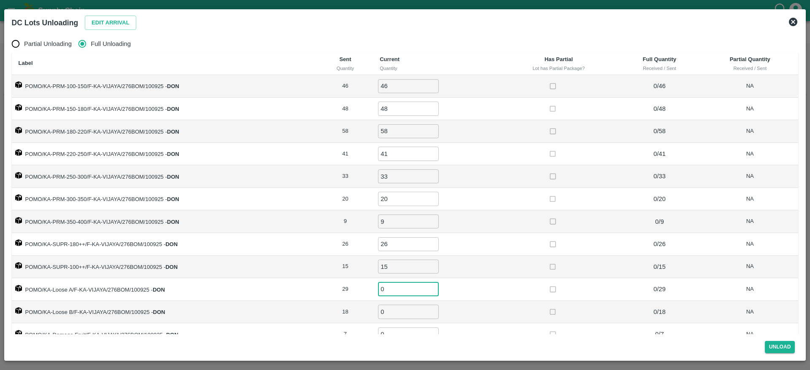
scroll to position [13, 0]
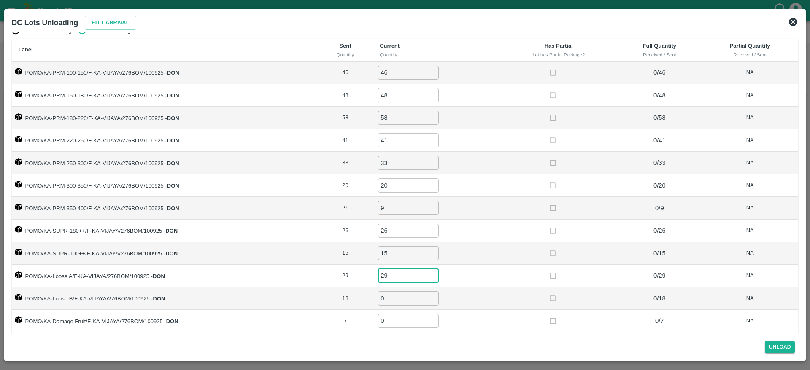
type input "29"
type input "18"
type input "7"
click at [621, 352] on div "Unload" at bounding box center [404, 345] width 793 height 22
click at [781, 346] on button "Unload" at bounding box center [779, 347] width 30 height 12
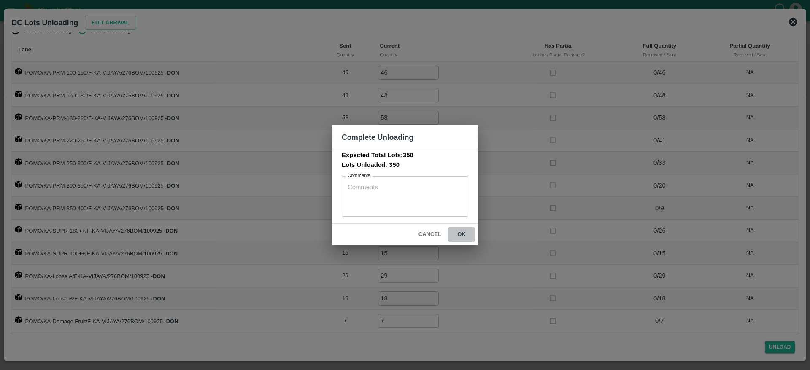
click at [457, 234] on button "ok" at bounding box center [461, 234] width 27 height 15
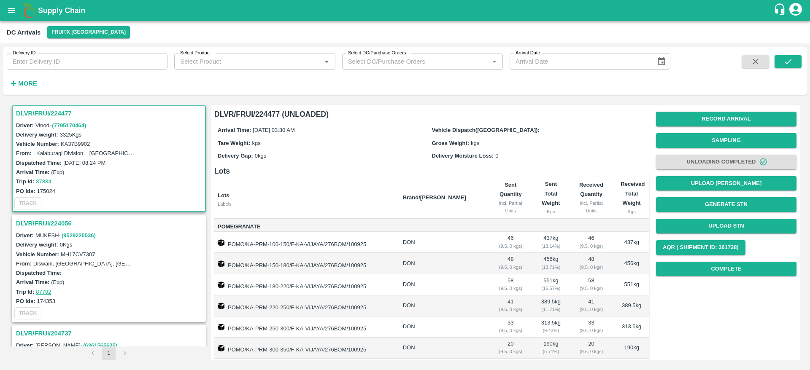
scroll to position [288, 0]
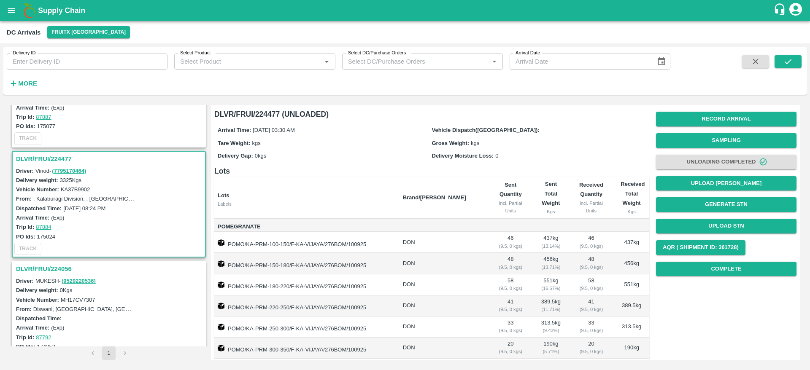
click at [37, 162] on h3 "DLVR/FRUI/224477" at bounding box center [110, 158] width 188 height 11
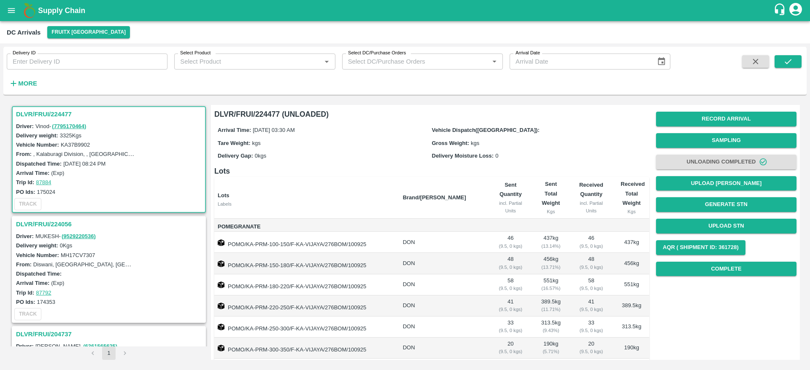
scroll to position [334, 0]
click at [38, 114] on h3 "DLVR/FRUI/224477" at bounding box center [110, 113] width 188 height 11
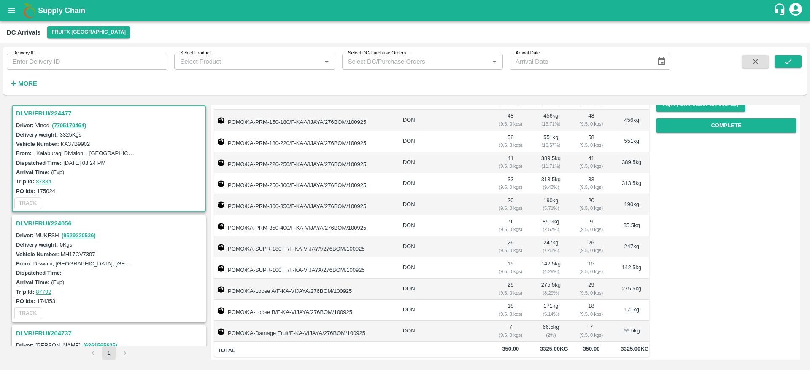
scroll to position [0, 0]
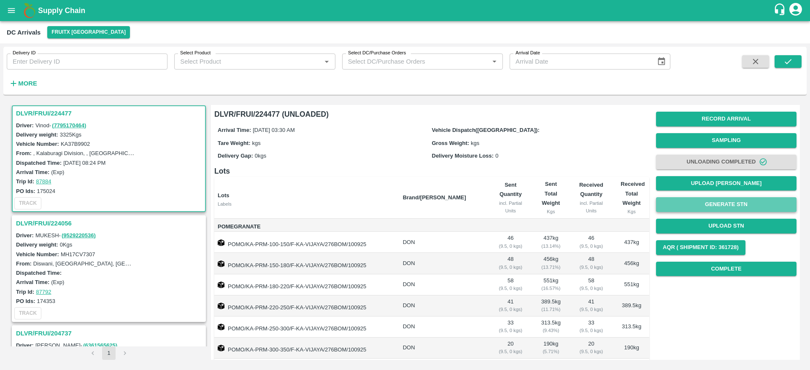
click at [724, 203] on button "Generate STN" at bounding box center [726, 204] width 140 height 15
